Goal: Information Seeking & Learning: Learn about a topic

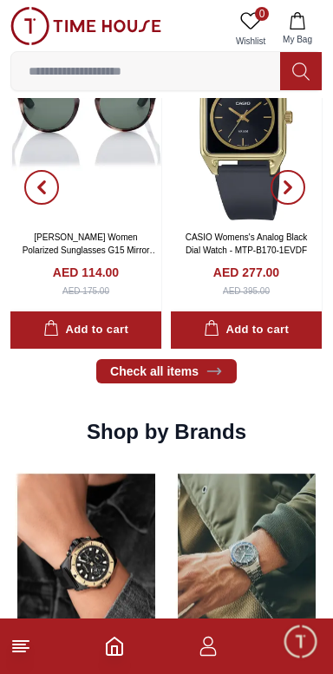
scroll to position [1236, 0]
click at [194, 446] on h2 "Shop by Brands" at bounding box center [167, 432] width 160 height 28
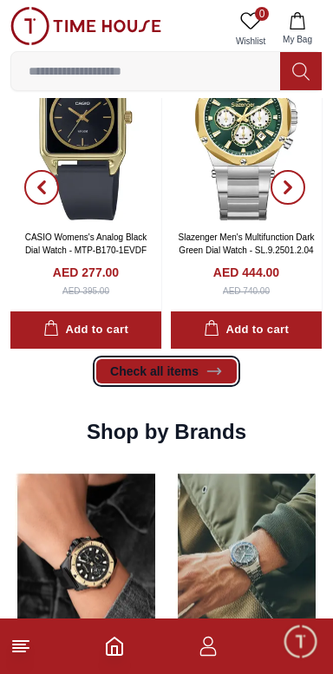
click at [225, 384] on link "Check all items" at bounding box center [166, 371] width 141 height 24
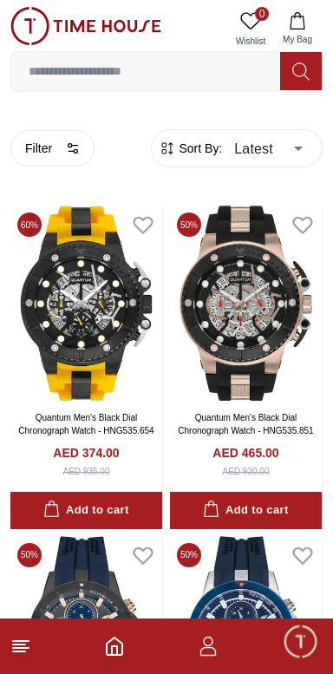
click at [197, 65] on input at bounding box center [145, 71] width 269 height 35
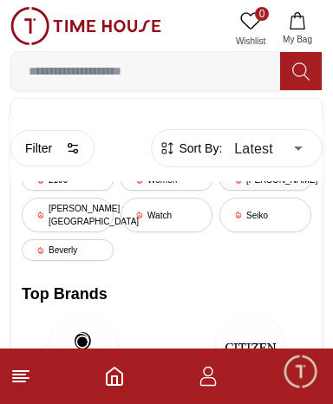
click at [264, 182] on div "[PERSON_NAME]" at bounding box center [266, 180] width 92 height 22
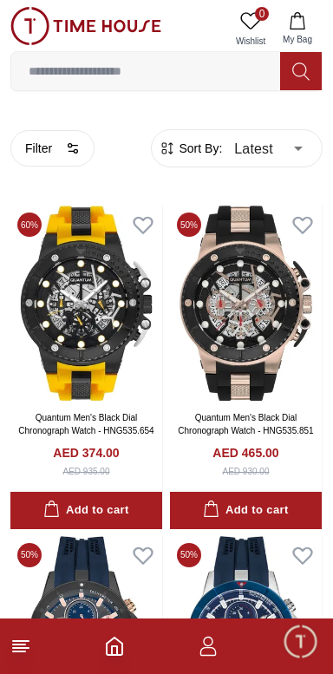
type input "******"
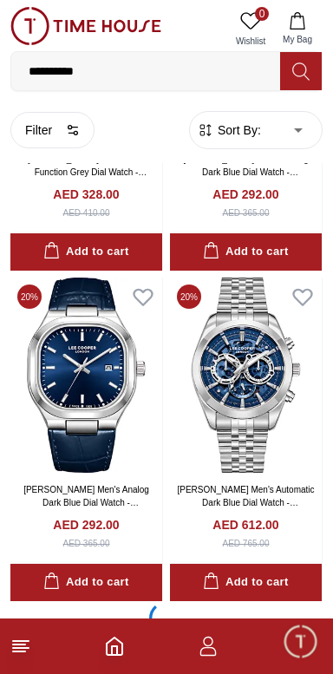
scroll to position [3015, 0]
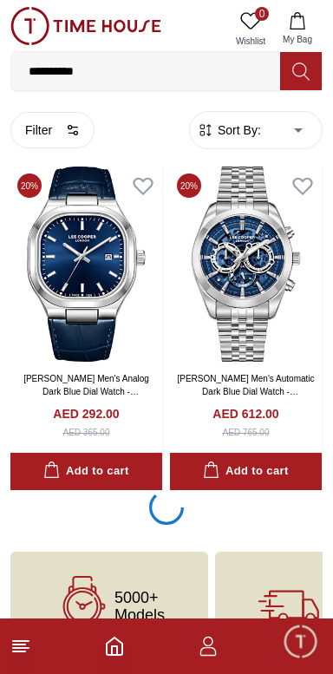
scroll to position [3152, 0]
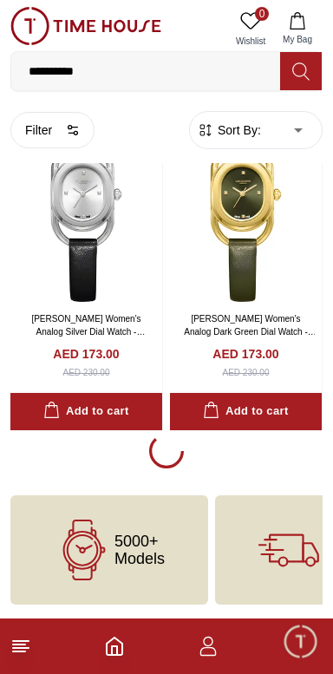
click at [263, 67] on input "**********" at bounding box center [145, 71] width 269 height 35
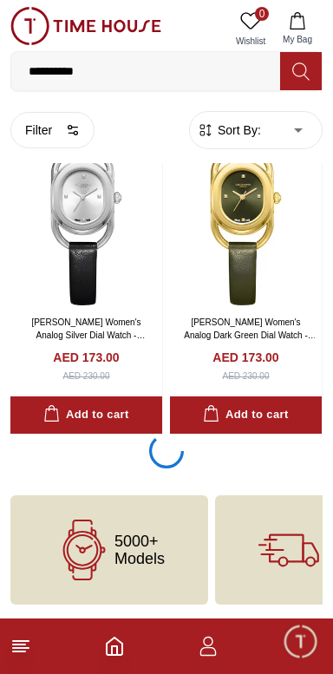
scroll to position [3015, 0]
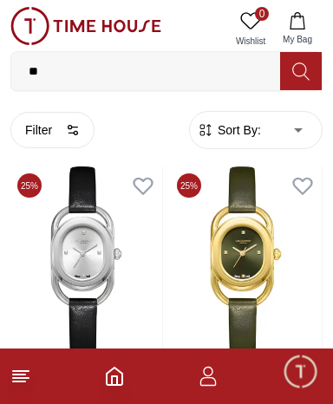
type input "*"
type input "**"
type input "**********"
click at [298, 62] on icon at bounding box center [301, 72] width 17 height 20
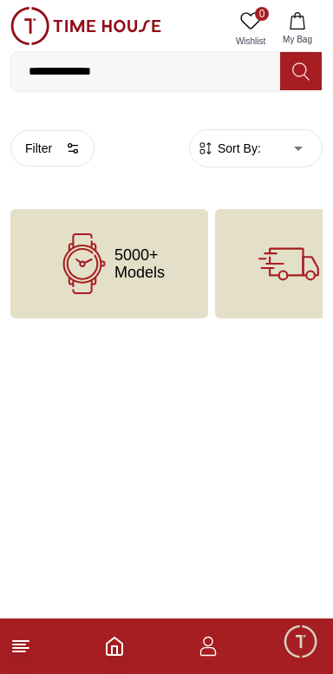
click at [156, 272] on span "5000+ Models" at bounding box center [140, 264] width 50 height 35
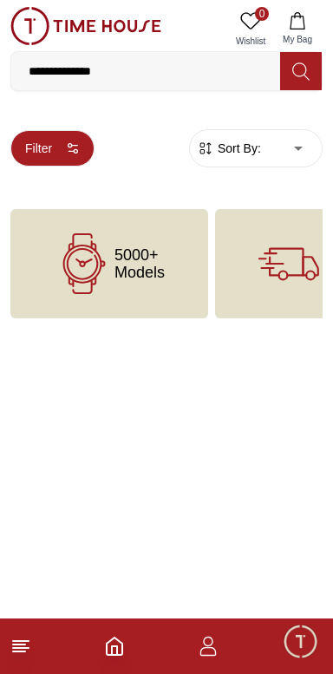
click at [76, 144] on icon "button" at bounding box center [73, 148] width 14 height 14
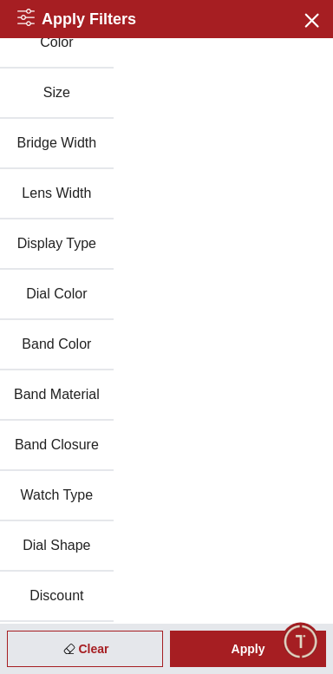
scroll to position [149, 0]
click at [79, 496] on button "Watch Type" at bounding box center [57, 496] width 114 height 50
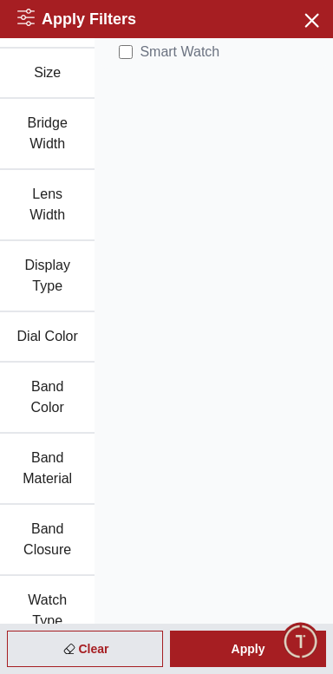
scroll to position [0, 0]
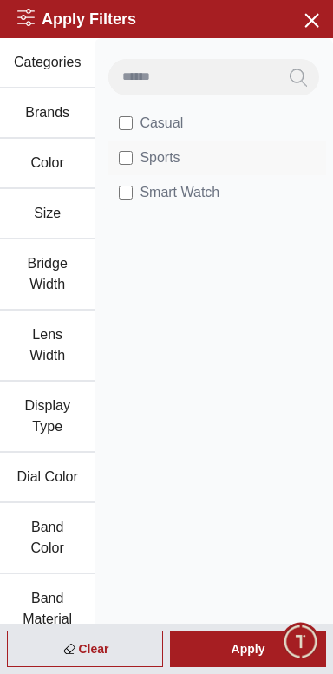
click at [164, 161] on span "Sports" at bounding box center [160, 158] width 40 height 21
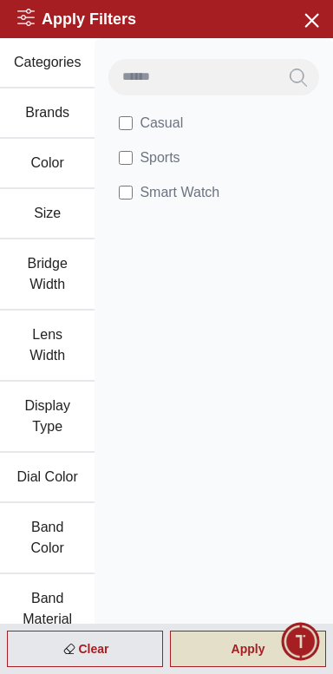
click at [248, 650] on div "Apply" at bounding box center [248, 649] width 156 height 36
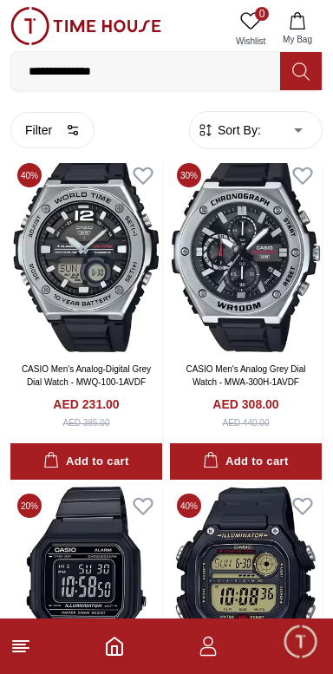
scroll to position [1990, 0]
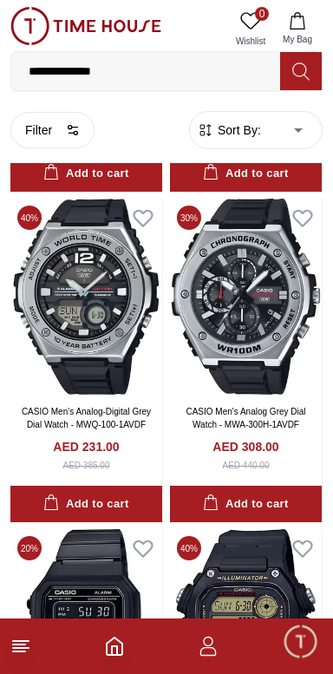
click at [180, 76] on input "**********" at bounding box center [145, 71] width 269 height 35
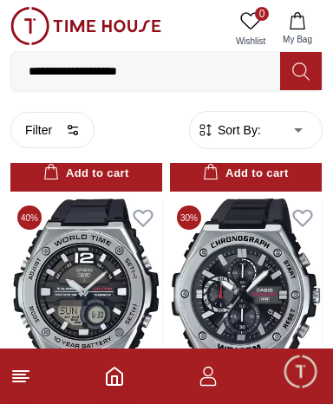
type input "**********"
click at [299, 71] on icon at bounding box center [301, 72] width 17 height 20
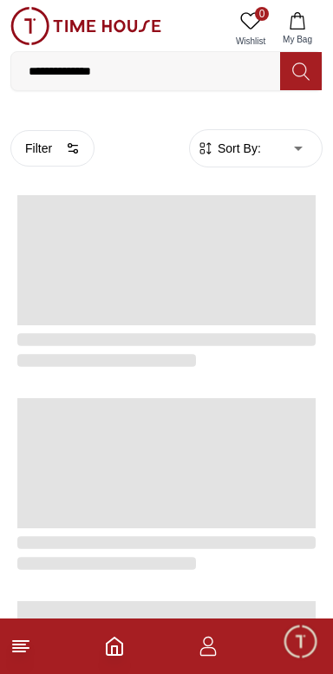
scroll to position [1990, 0]
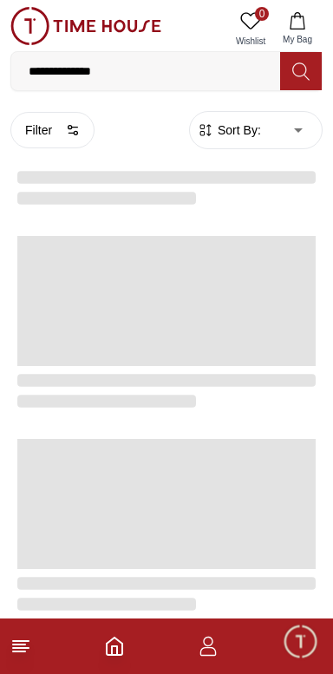
click at [41, 646] on footer at bounding box center [166, 647] width 333 height 56
click at [21, 641] on line at bounding box center [21, 641] width 16 height 0
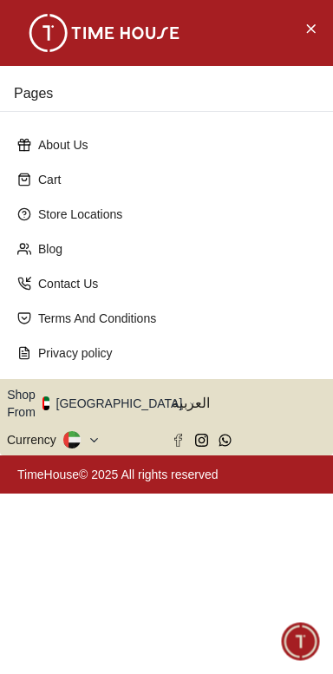
scroll to position [0, 0]
click at [189, 409] on icon "button" at bounding box center [192, 404] width 6 height 13
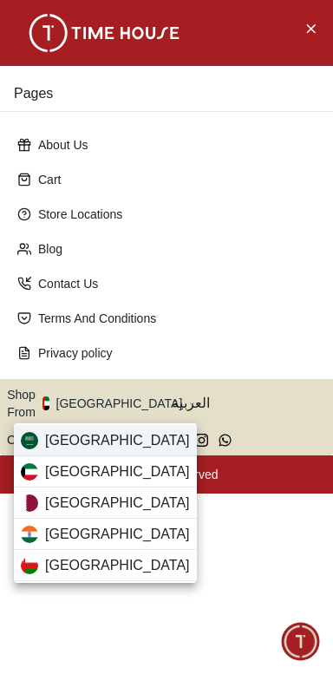
click at [136, 437] on div "[GEOGRAPHIC_DATA]" at bounding box center [105, 440] width 183 height 31
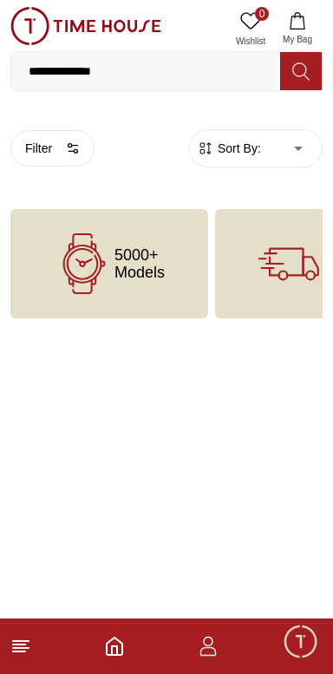
click at [23, 652] on line at bounding box center [19, 652] width 12 height 0
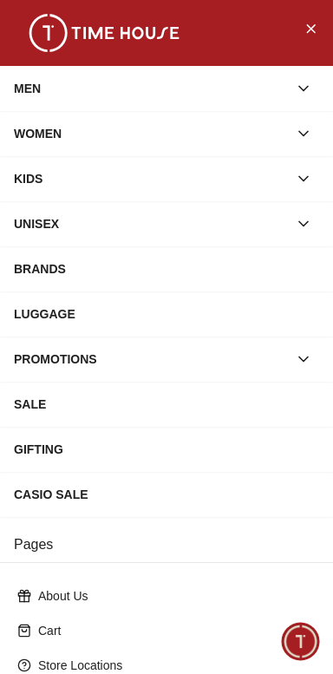
click at [210, 76] on div "MEN" at bounding box center [151, 88] width 274 height 31
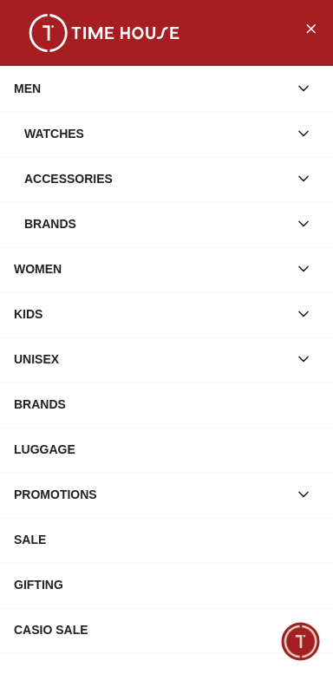
click at [170, 122] on div "Watches" at bounding box center [156, 133] width 264 height 31
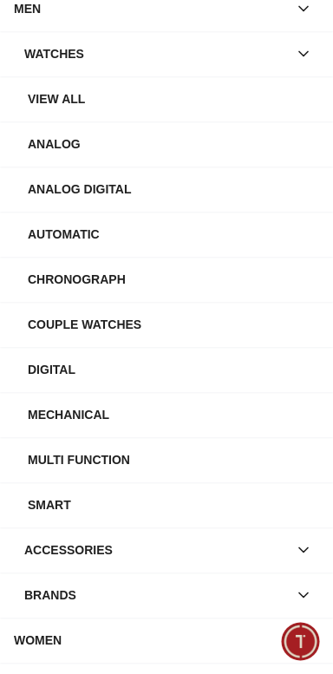
scroll to position [81, 0]
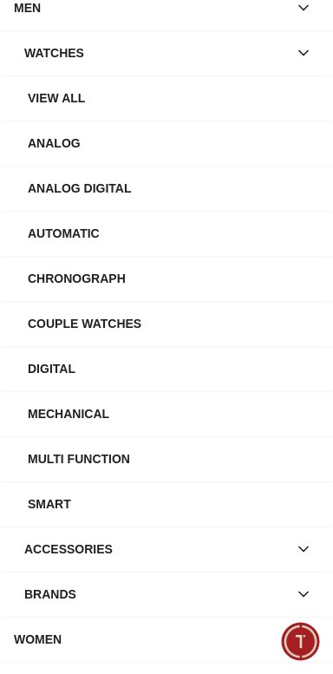
click at [177, 516] on div "Smart" at bounding box center [174, 504] width 292 height 31
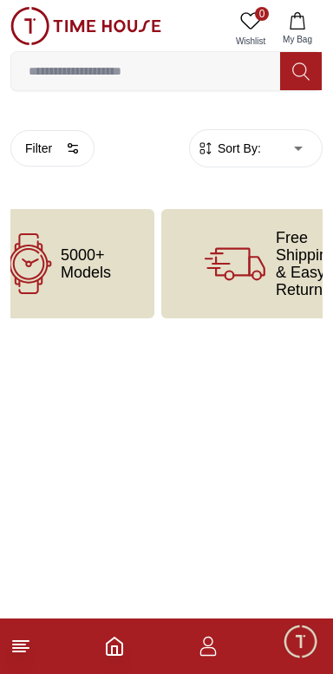
scroll to position [0, 54]
click at [114, 650] on icon "Home" at bounding box center [114, 646] width 21 height 21
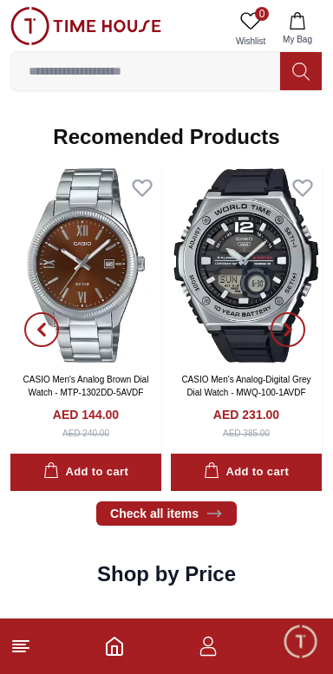
scroll to position [1850, 0]
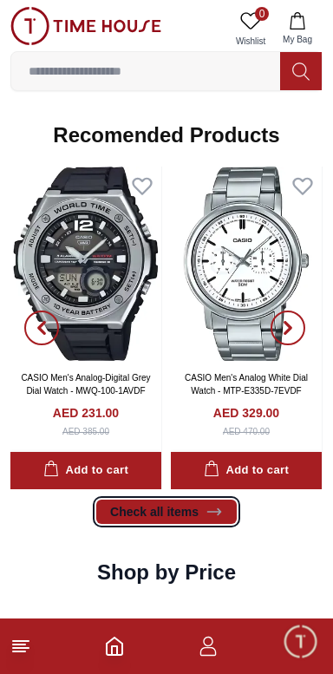
click at [198, 524] on link "Check all items" at bounding box center [166, 512] width 141 height 24
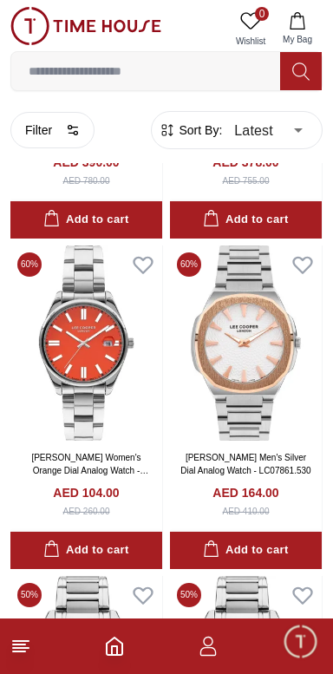
scroll to position [649, 0]
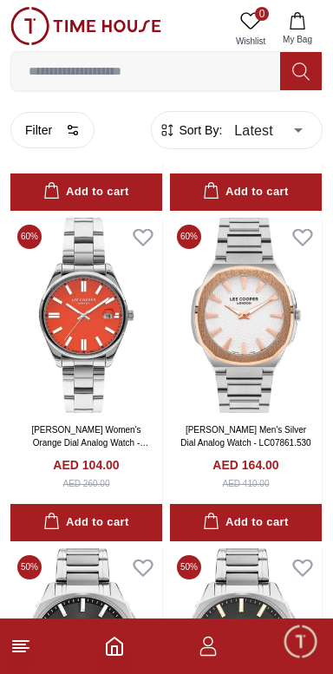
click at [25, 668] on footer at bounding box center [166, 647] width 333 height 56
click at [25, 655] on icon at bounding box center [20, 646] width 21 height 21
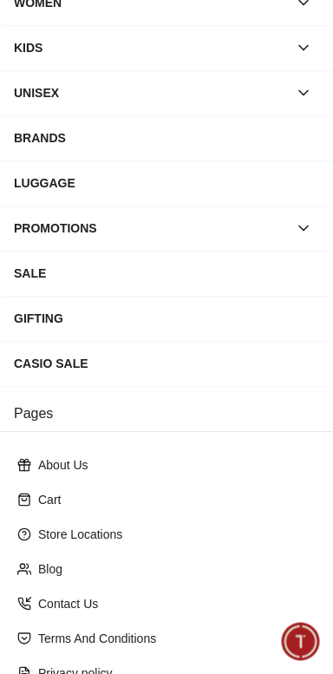
scroll to position [293, 0]
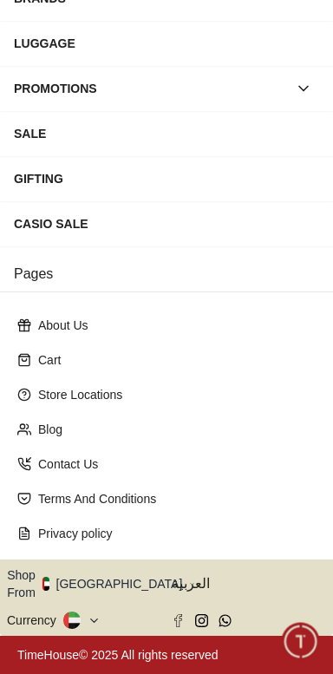
click at [189, 586] on icon "button" at bounding box center [192, 584] width 6 height 13
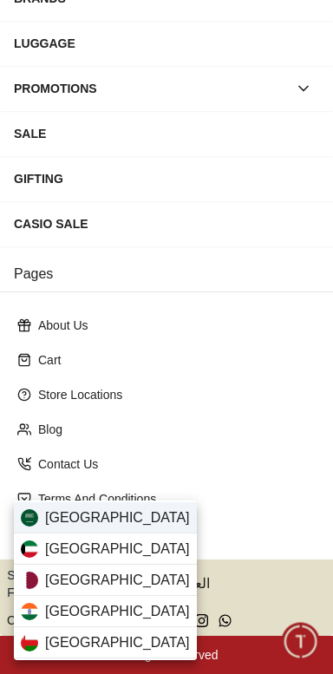
click at [117, 516] on span "[GEOGRAPHIC_DATA]" at bounding box center [117, 518] width 145 height 21
